Goal: Book appointment/travel/reservation

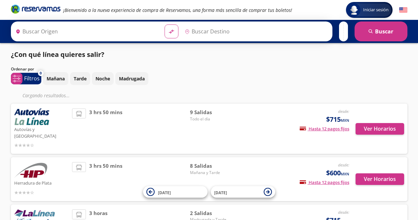
type input "[GEOGRAPHIC_DATA], [GEOGRAPHIC_DATA]"
type input "Toluca, [GEOGRAPHIC_DATA]"
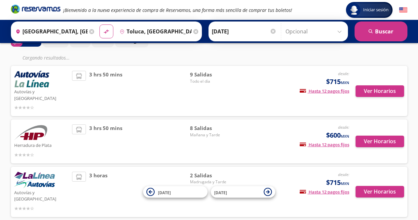
scroll to position [25, 0]
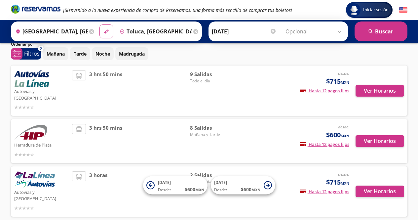
click at [381, 99] on div "Ver Horarios" at bounding box center [376, 90] width 55 height 40
click at [378, 89] on button "Ver Horarios" at bounding box center [379, 91] width 49 height 12
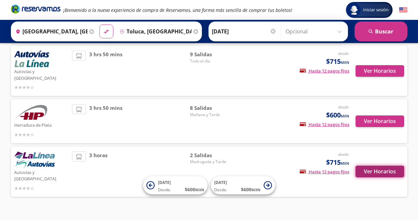
click at [375, 165] on button "Ver Horarios" at bounding box center [379, 171] width 49 height 12
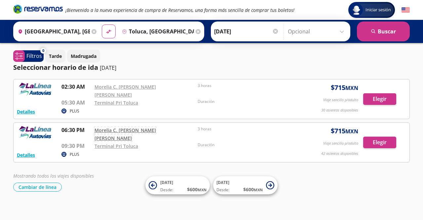
click at [156, 127] on link "Morelia C. [PERSON_NAME] [PERSON_NAME]" at bounding box center [124, 134] width 61 height 14
